Goal: Information Seeking & Learning: Learn about a topic

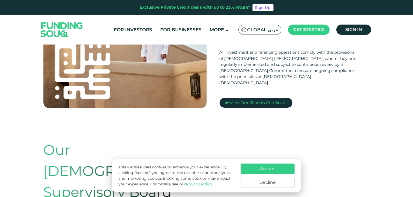
scroll to position [189, 0]
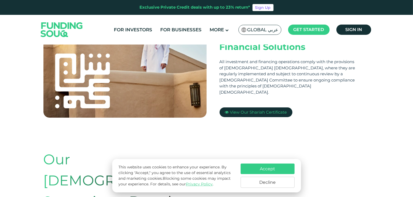
click at [331, 77] on div "Shariah Compliance Financial Solutions All investment and financing operations …" at bounding box center [288, 66] width 163 height 128
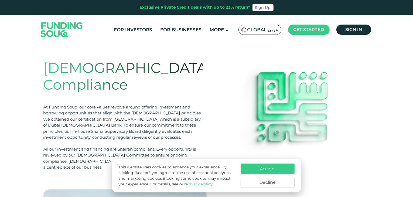
scroll to position [0, 0]
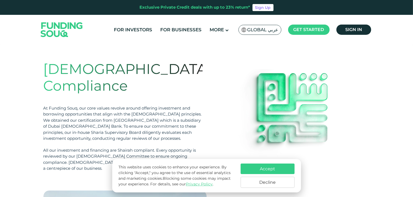
click at [266, 181] on button "Decline" at bounding box center [267, 182] width 54 height 11
